Goal: Information Seeking & Learning: Learn about a topic

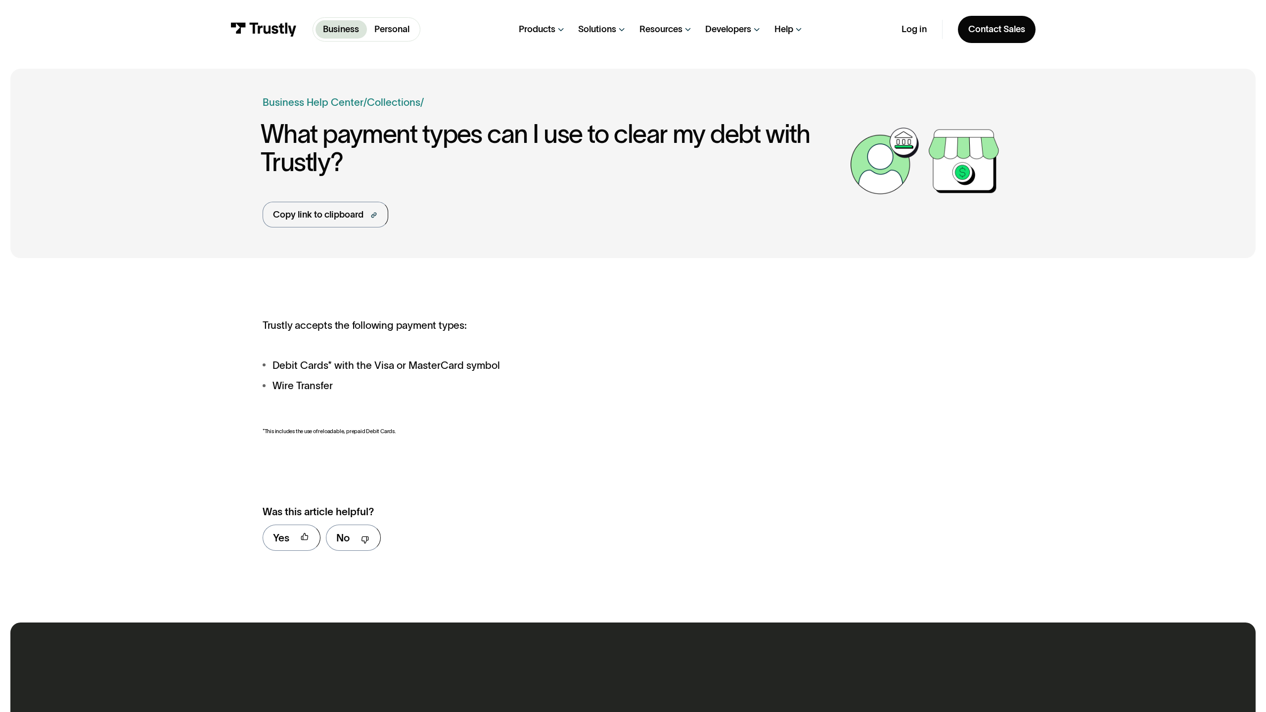
scroll to position [509, 0]
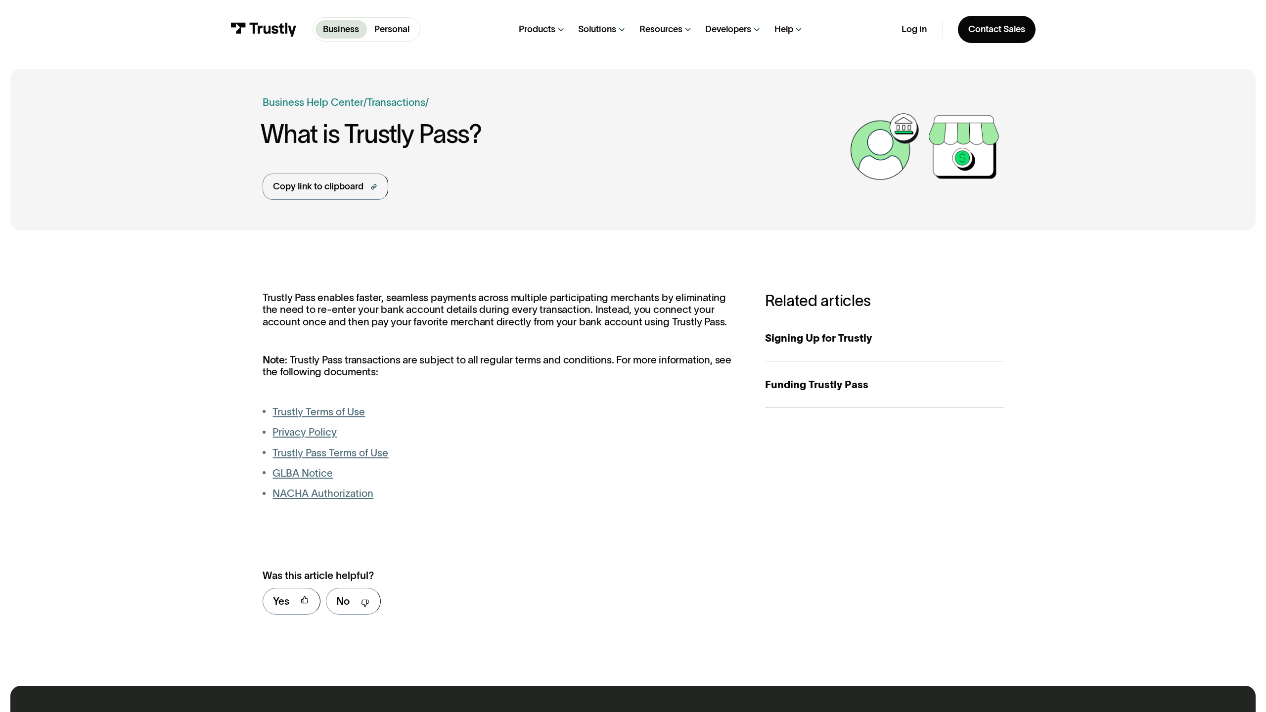
scroll to position [572, 0]
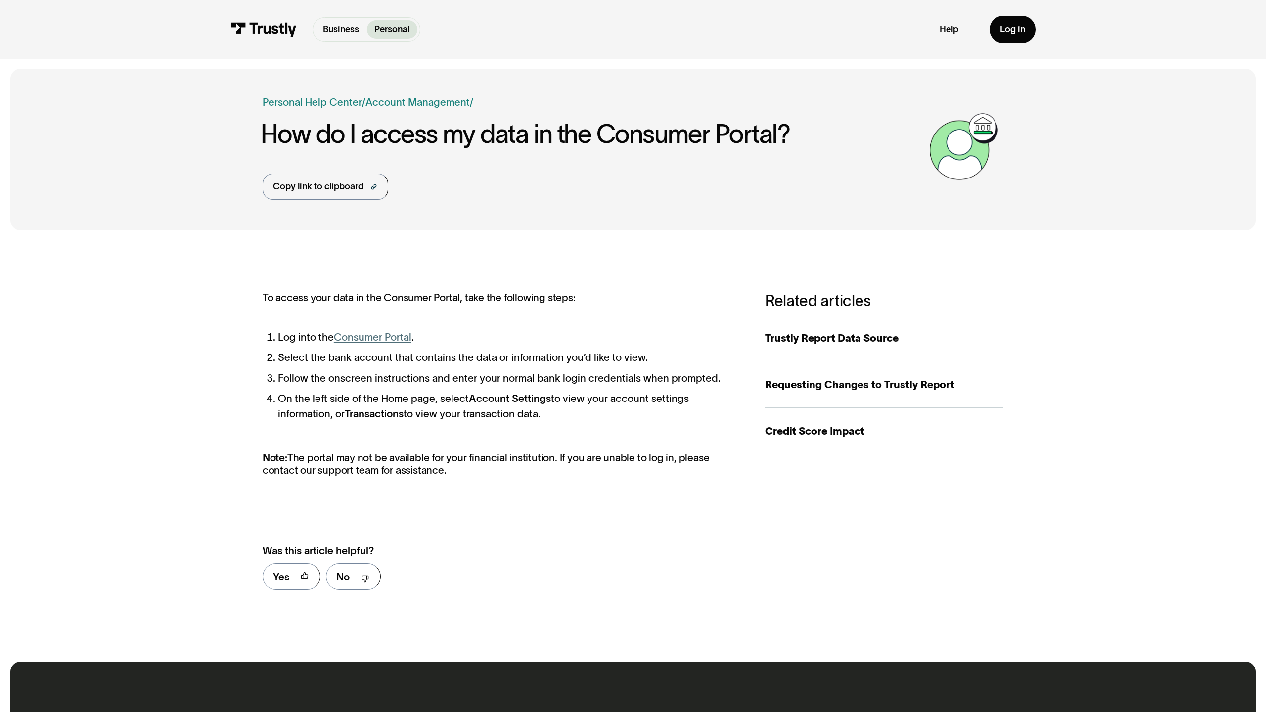
scroll to position [548, 0]
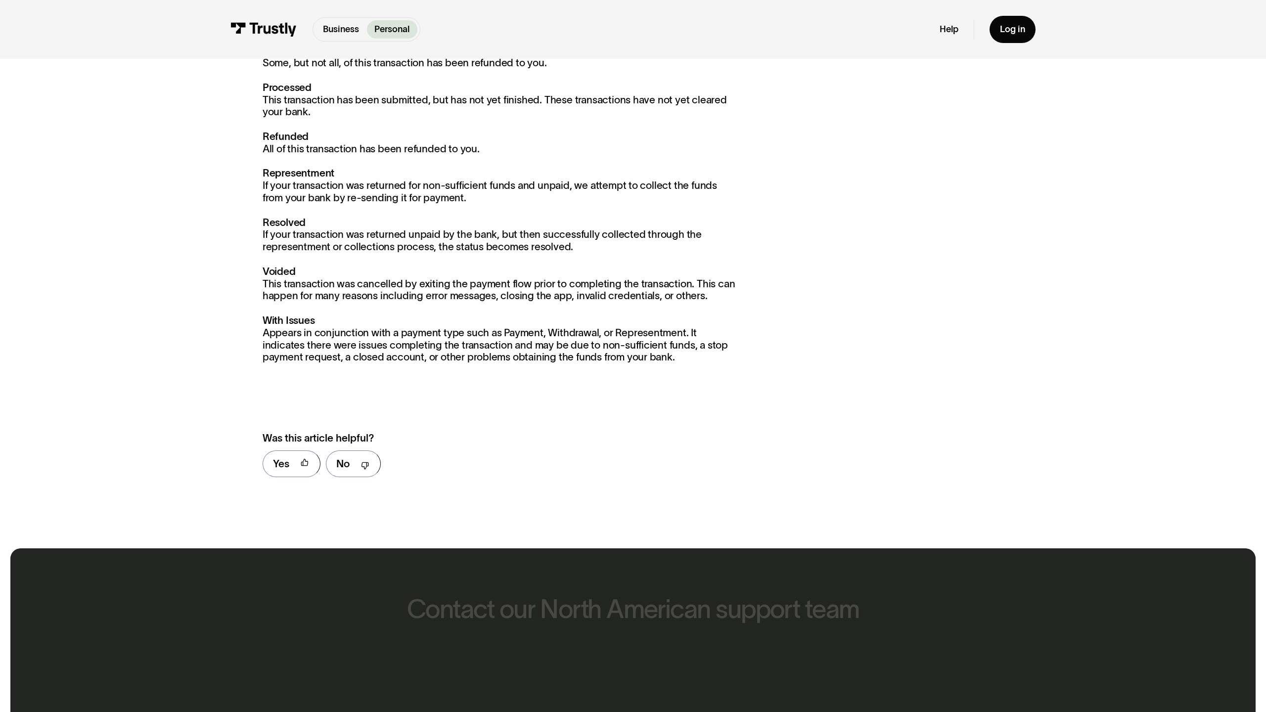
scroll to position [1101, 0]
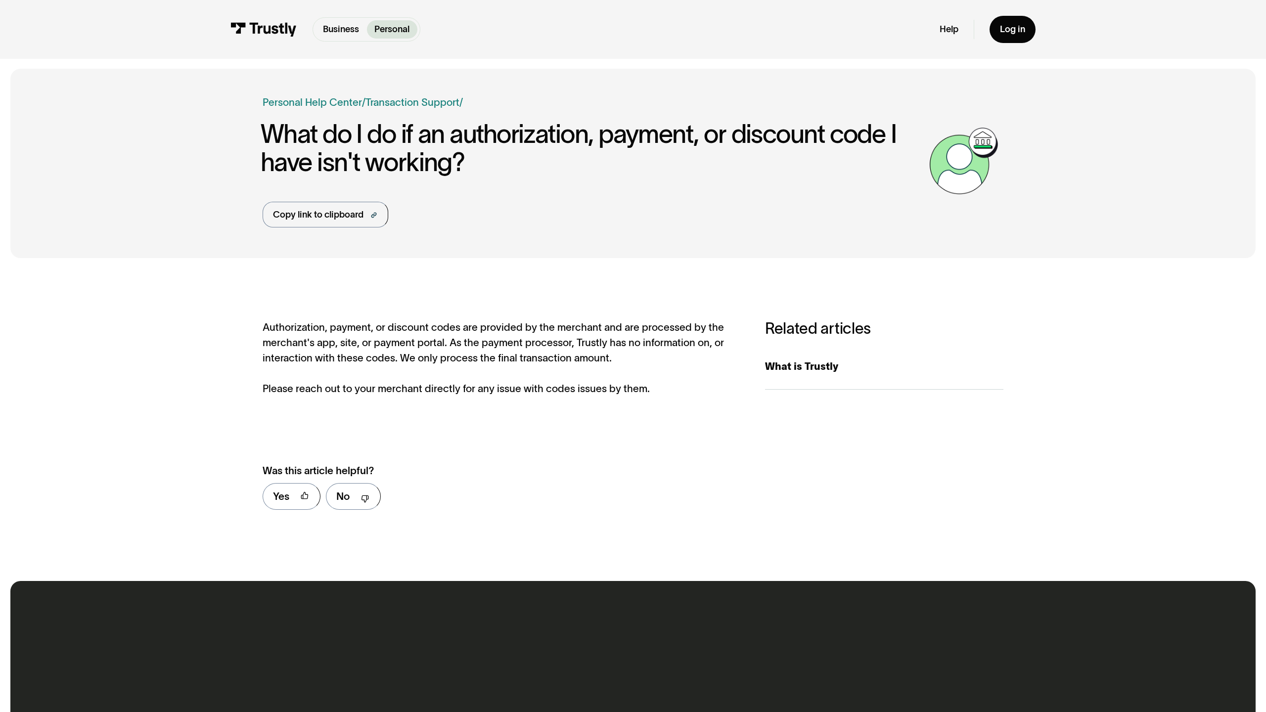
scroll to position [468, 0]
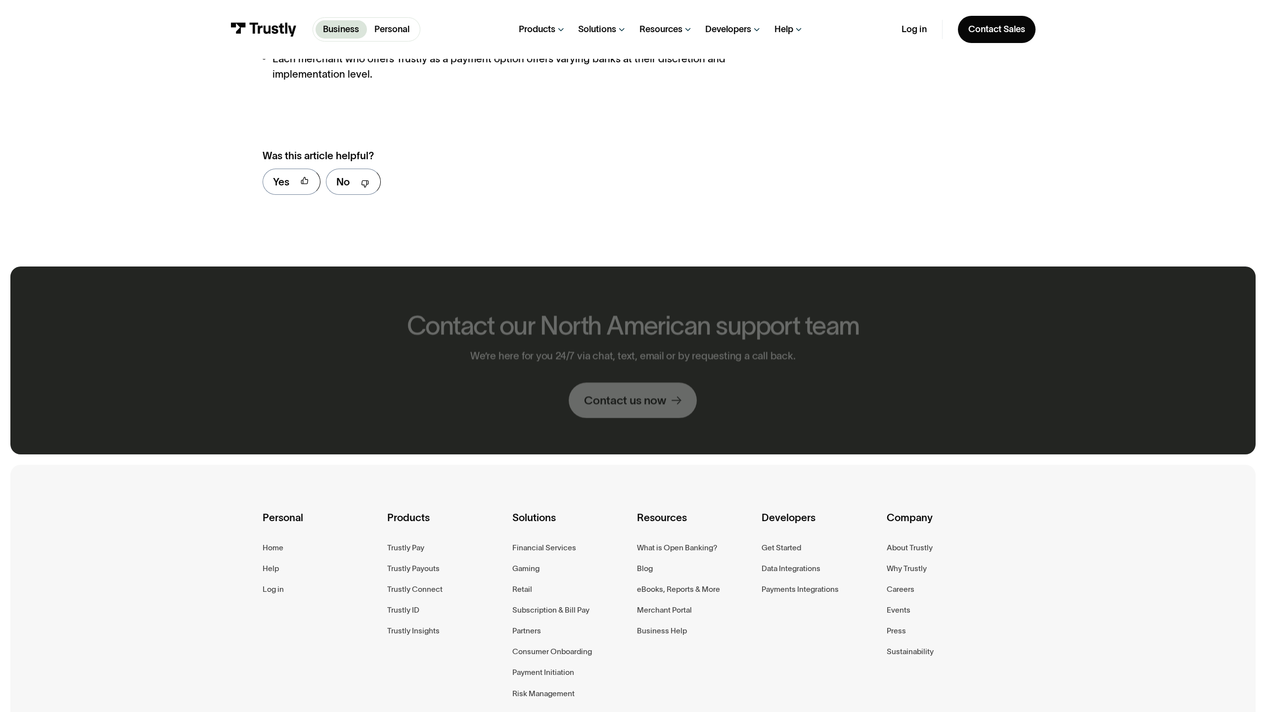
scroll to position [1476, 0]
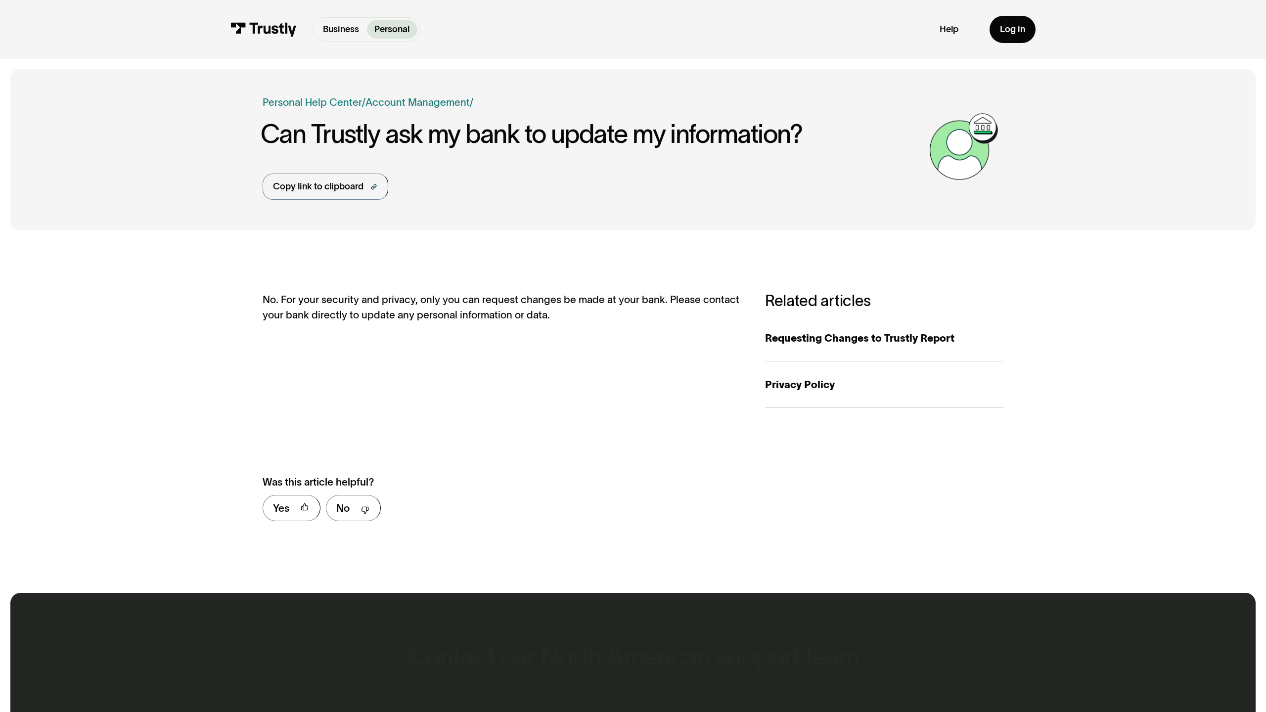
scroll to position [480, 0]
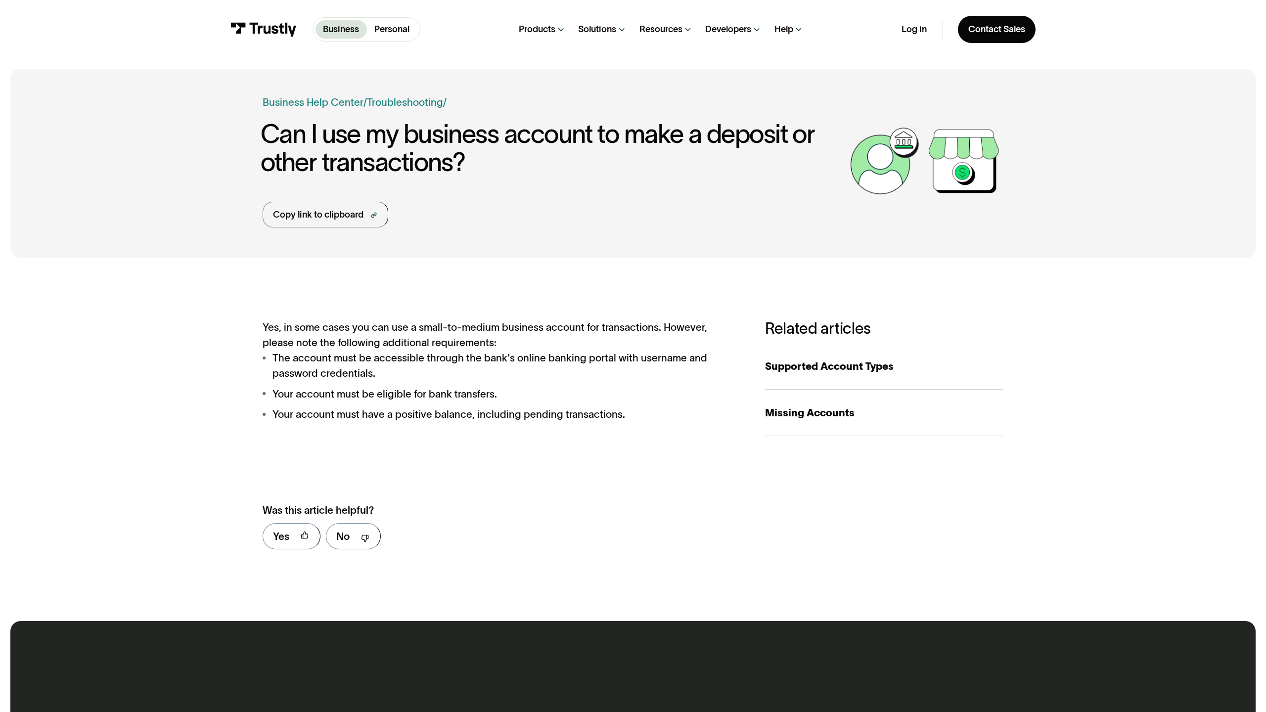
scroll to position [508, 0]
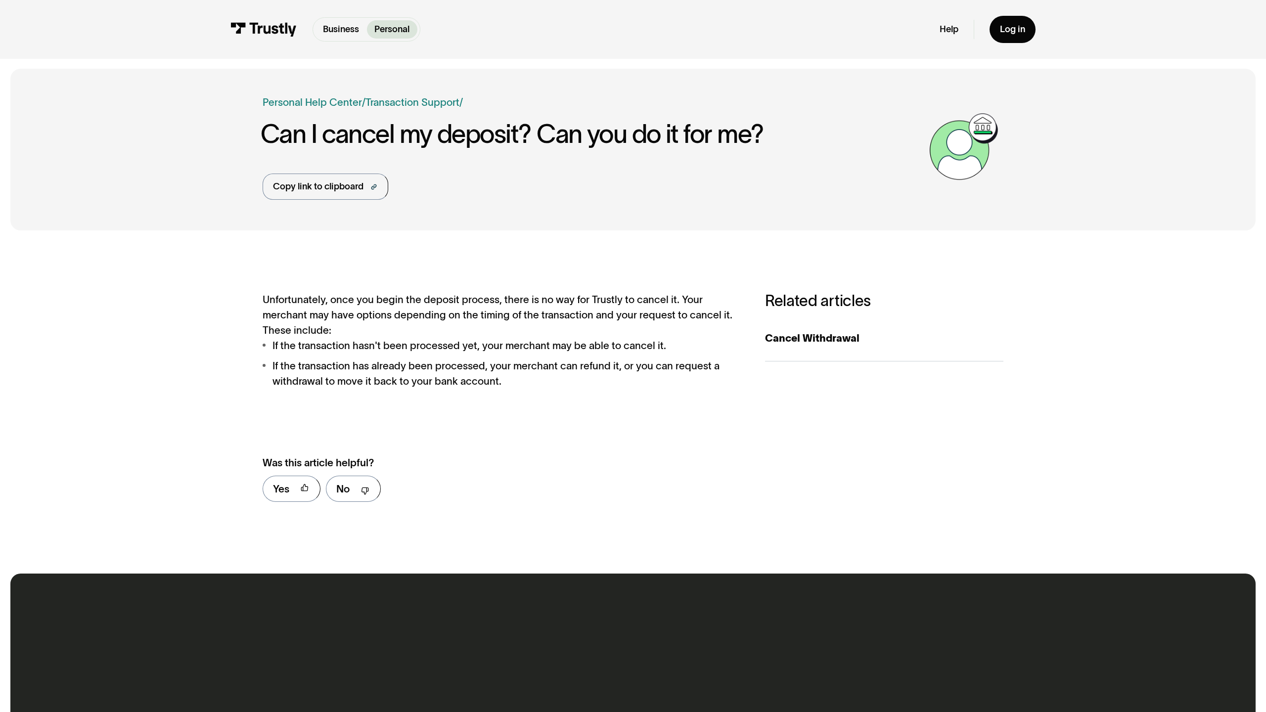
scroll to position [460, 0]
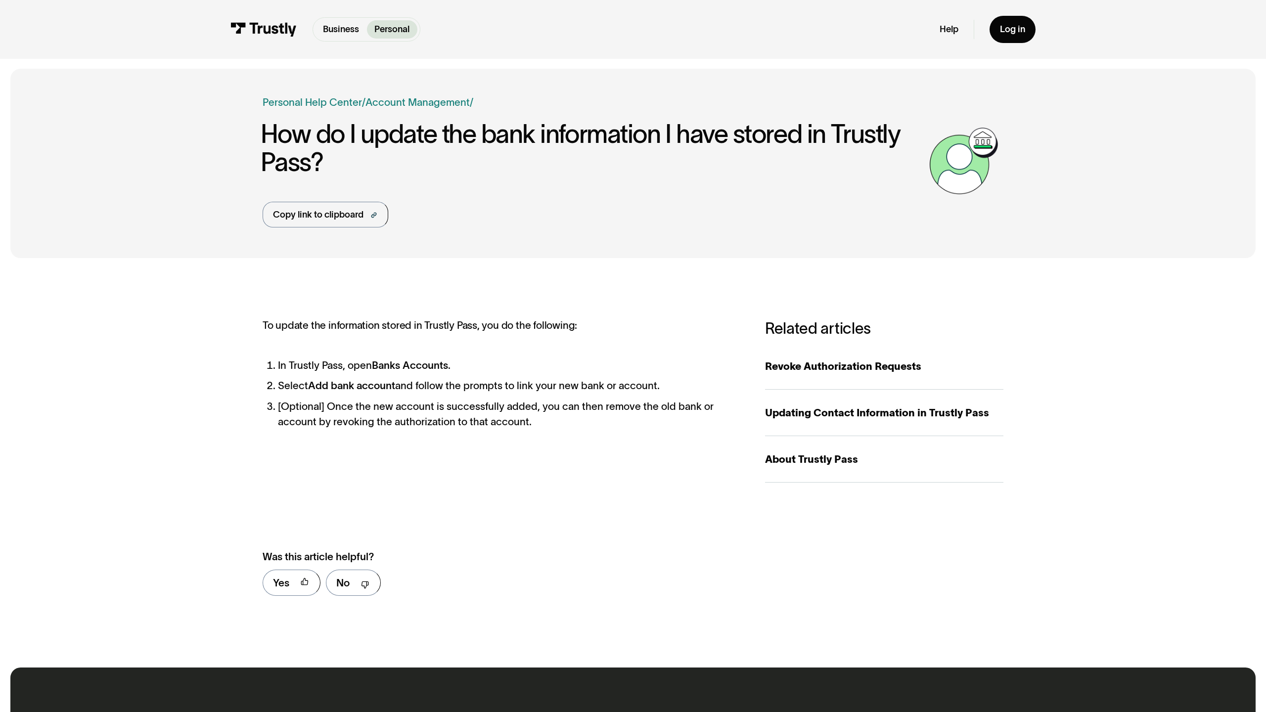
scroll to position [554, 0]
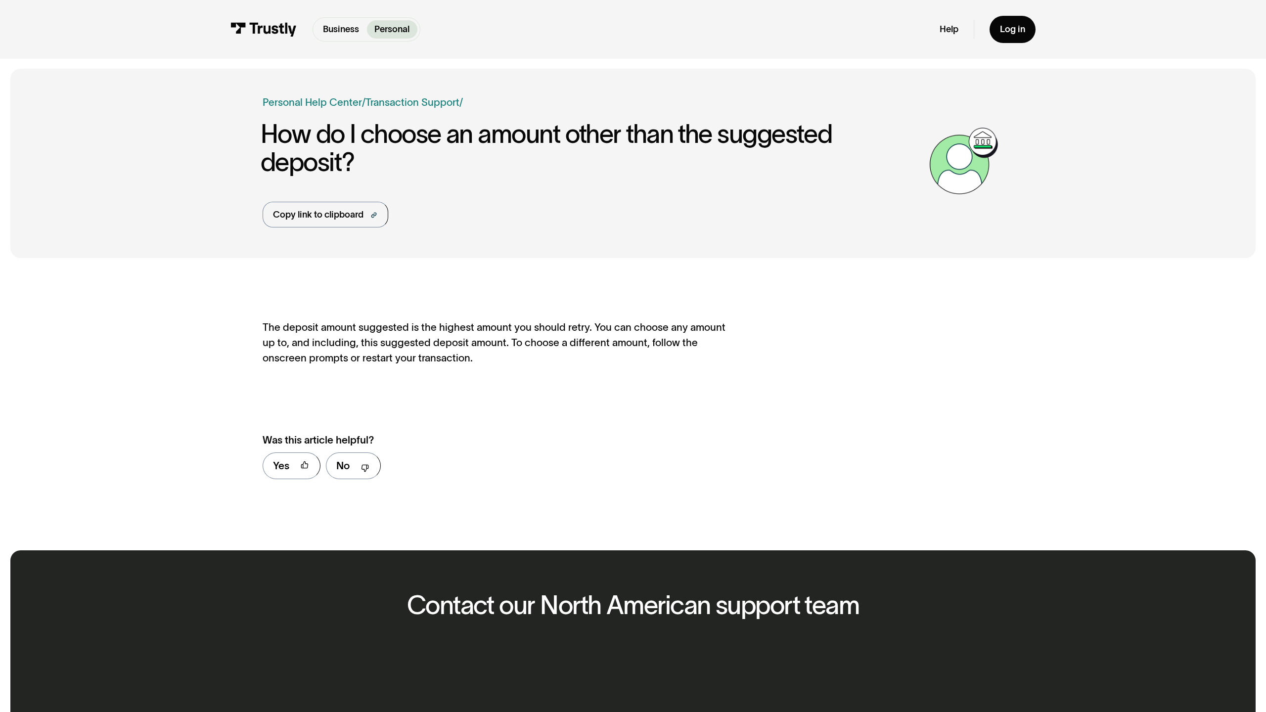
scroll to position [437, 0]
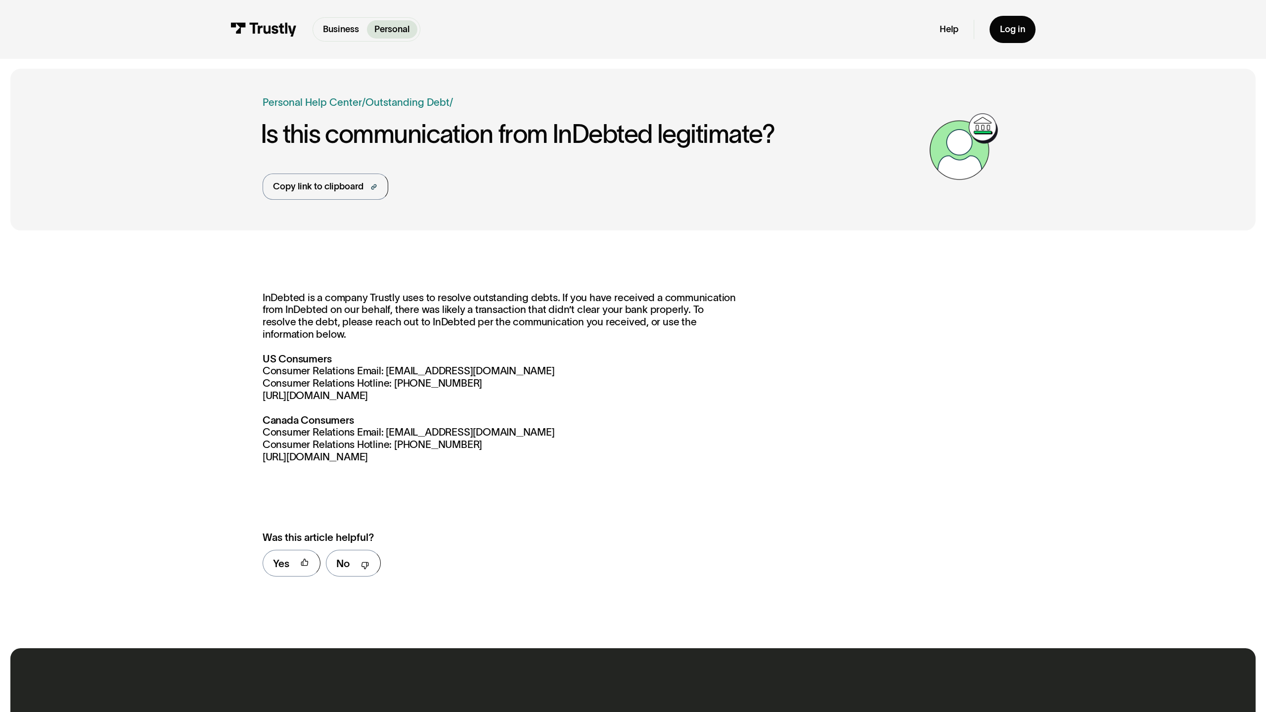
scroll to position [523, 0]
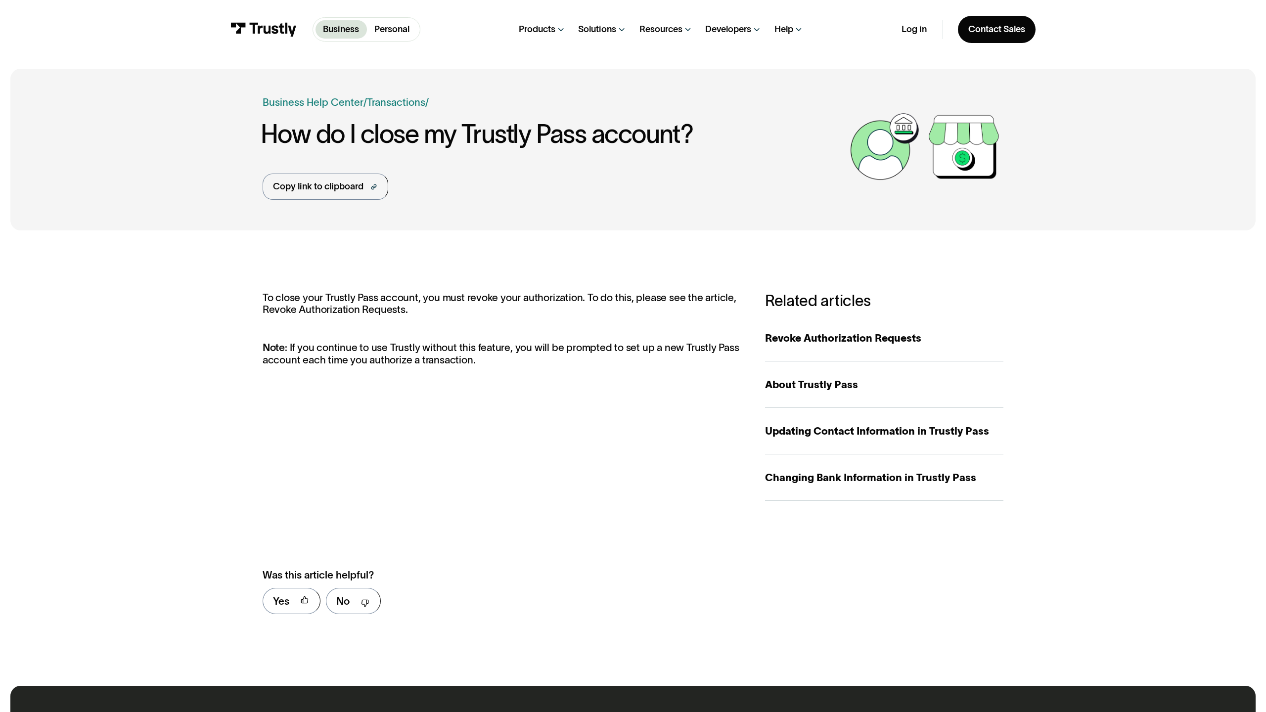
scroll to position [572, 0]
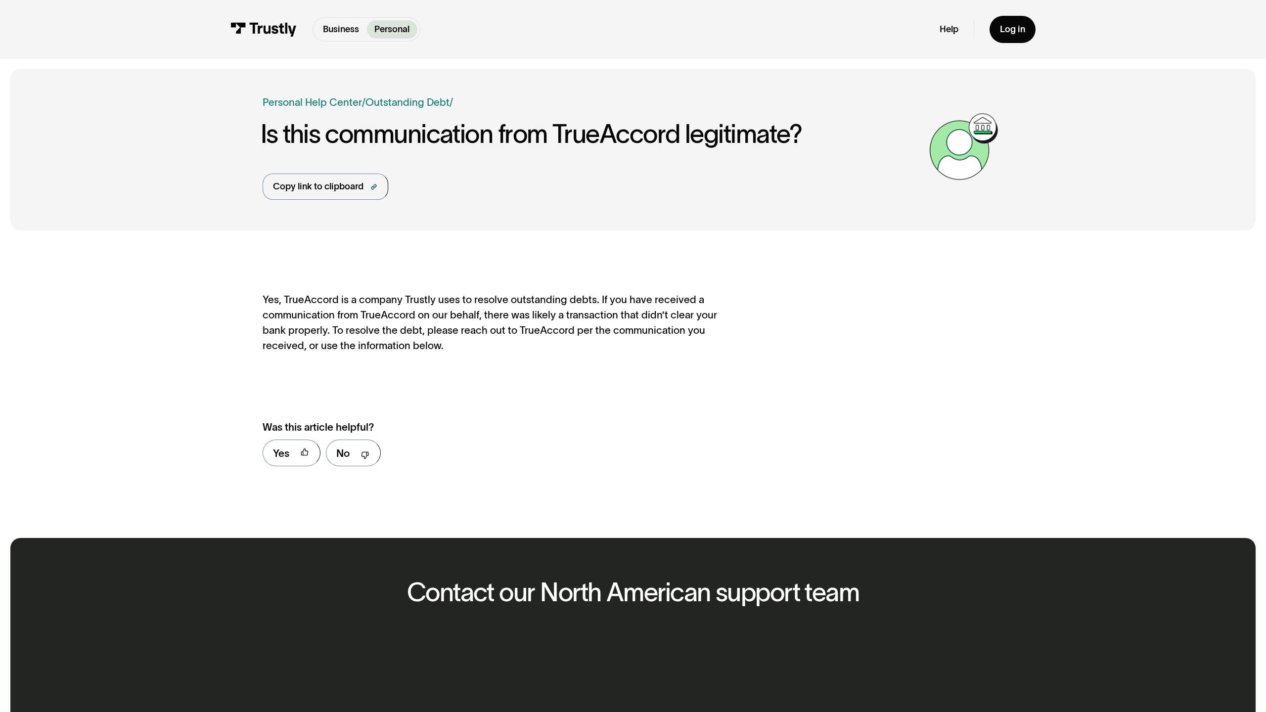
scroll to position [424, 0]
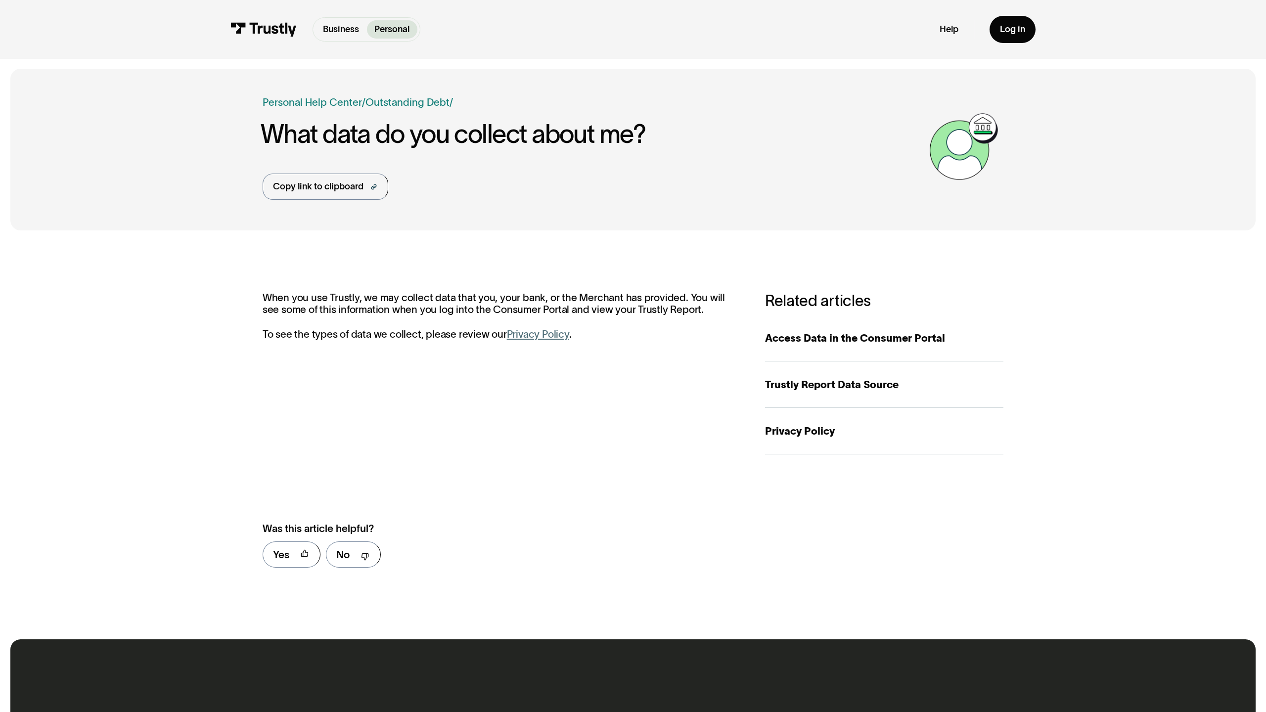
scroll to position [526, 0]
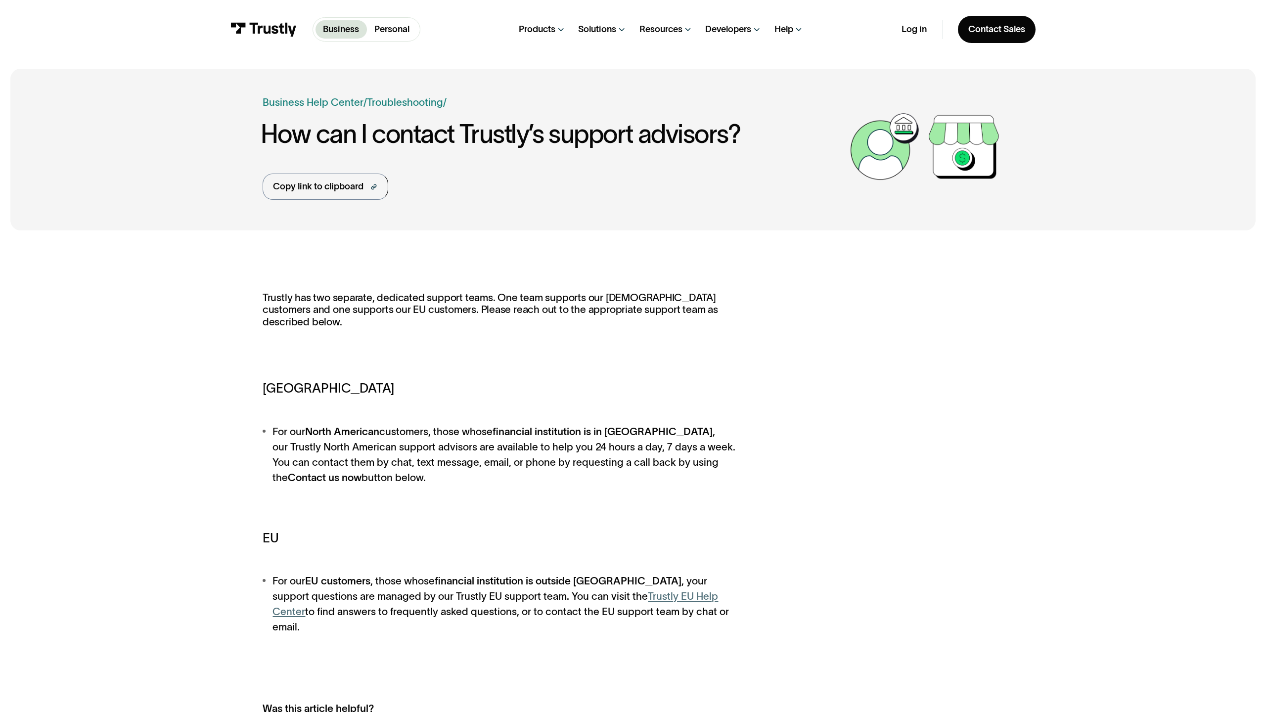
scroll to position [690, 0]
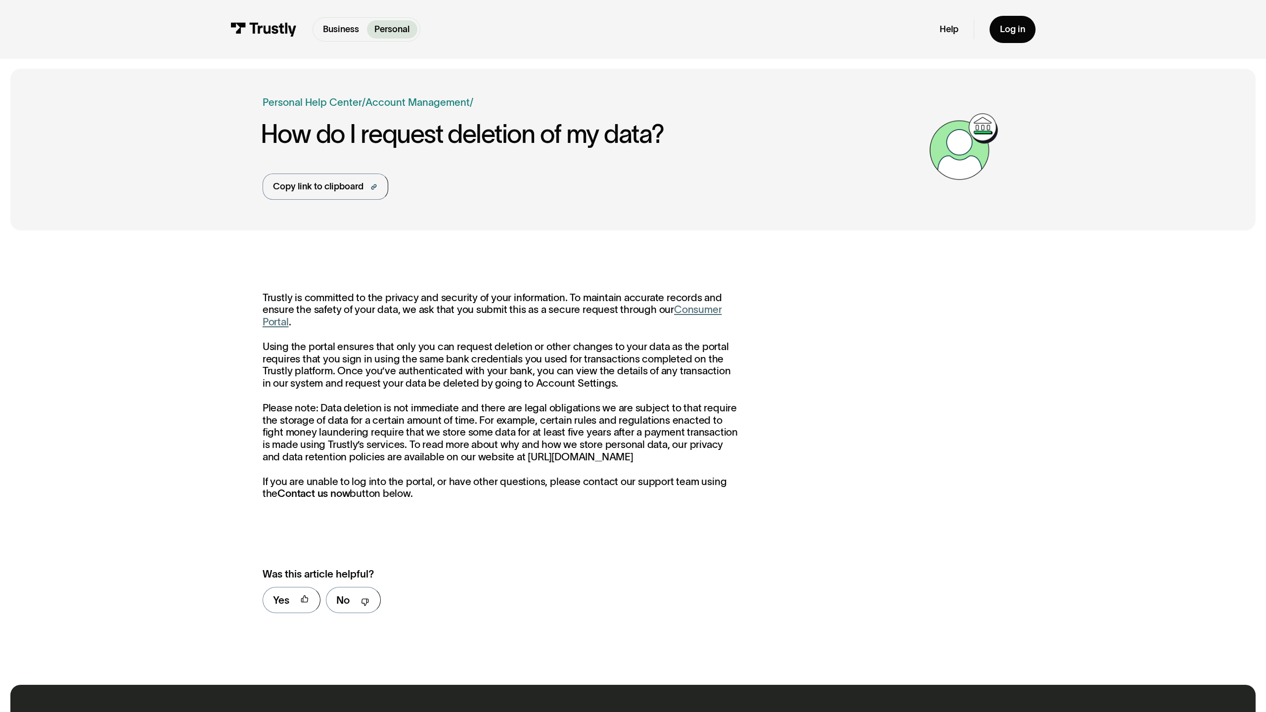
scroll to position [571, 0]
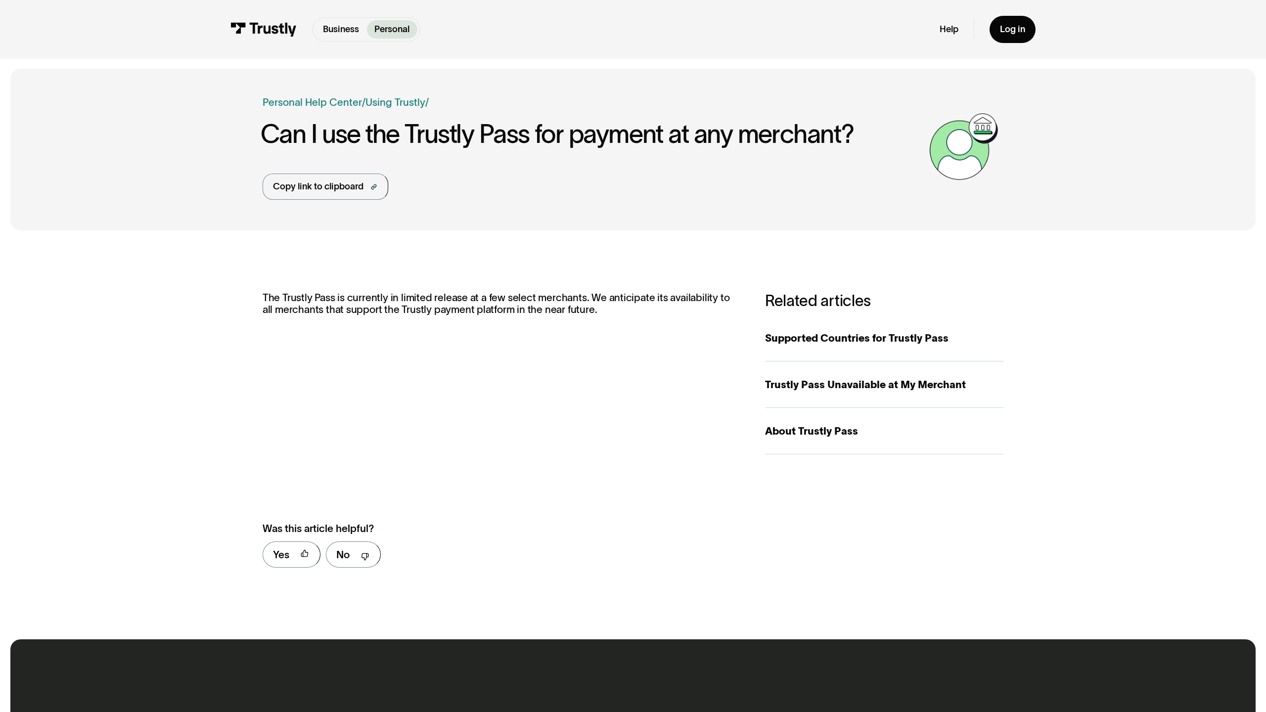
scroll to position [526, 0]
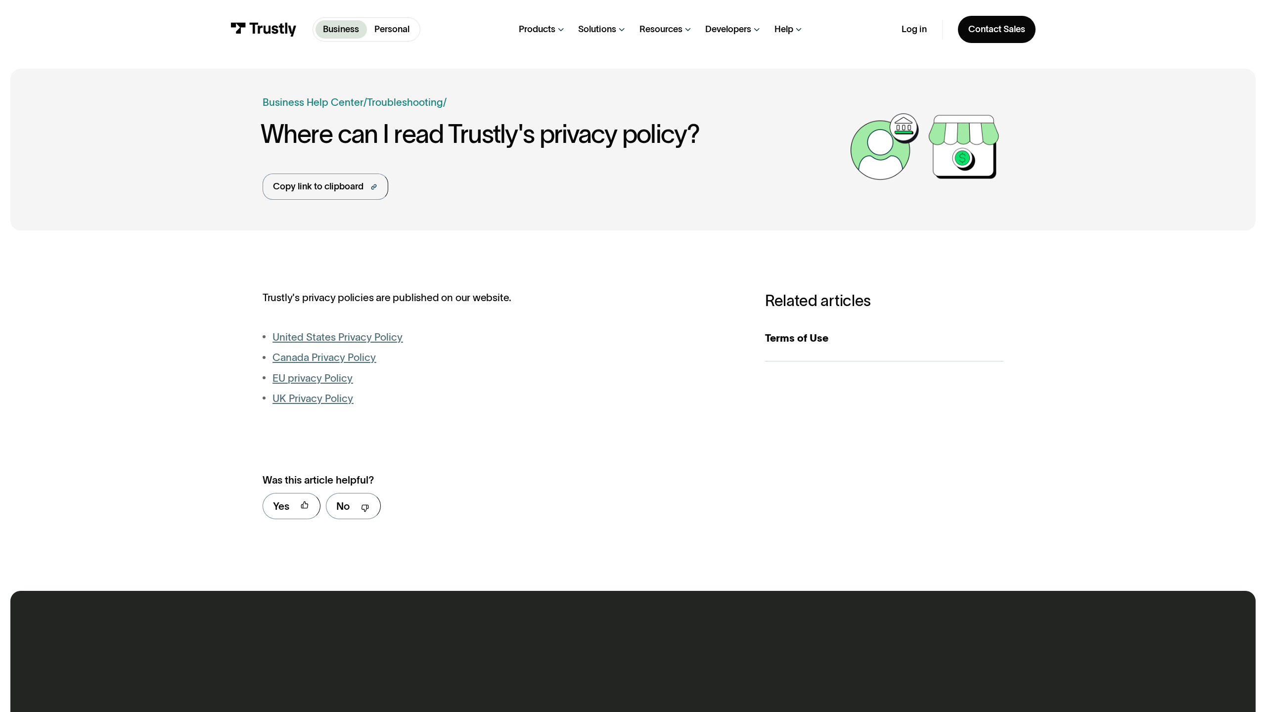
scroll to position [478, 0]
